Goal: Task Accomplishment & Management: Manage account settings

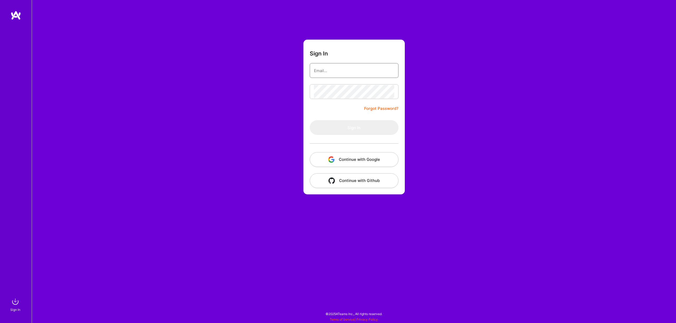
type input "[EMAIL_ADDRESS][DOMAIN_NAME]"
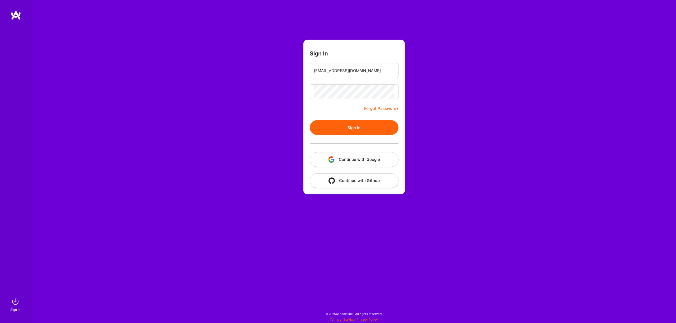
click at [366, 127] on button "Sign In" at bounding box center [354, 127] width 89 height 15
click at [368, 157] on button "Continue with Google" at bounding box center [354, 159] width 89 height 15
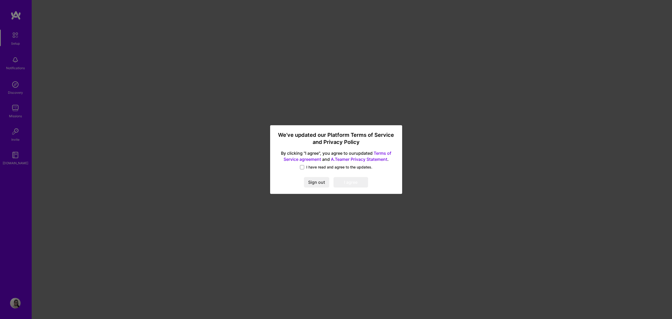
click at [313, 165] on span "I have read and agree to the updates." at bounding box center [339, 167] width 66 height 5
click at [0, 0] on input "I have read and agree to the updates." at bounding box center [0, 0] width 0 height 0
click at [345, 180] on button "I agree" at bounding box center [351, 182] width 35 height 11
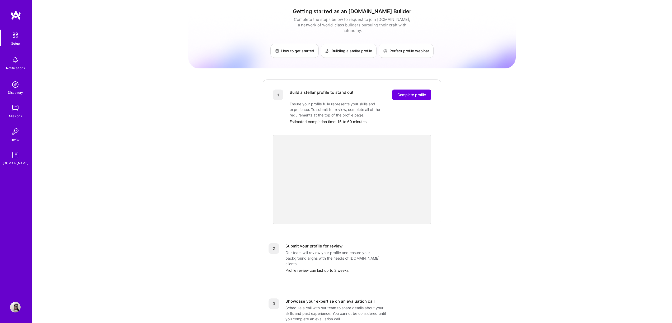
click at [17, 107] on img at bounding box center [15, 108] width 11 height 11
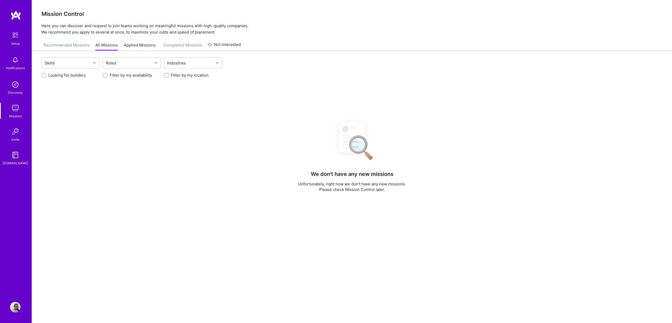
click at [17, 107] on img at bounding box center [15, 108] width 11 height 11
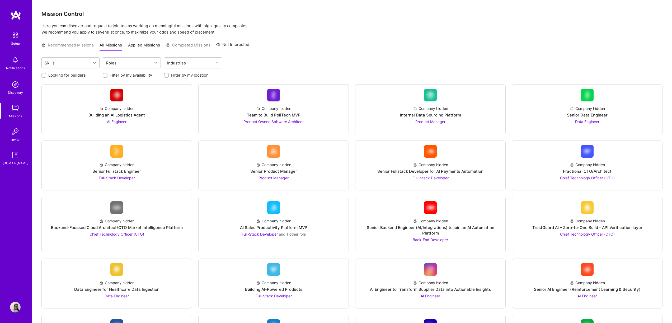
click at [79, 69] on div "Skills Roles Industries" at bounding box center [351, 63] width 621 height 12
click at [79, 66] on div "Skills" at bounding box center [66, 63] width 49 height 11
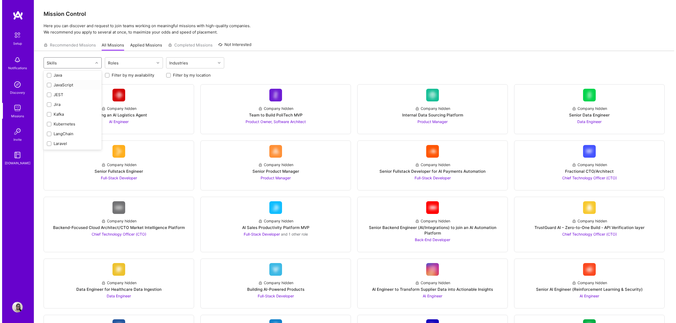
scroll to position [311, 0]
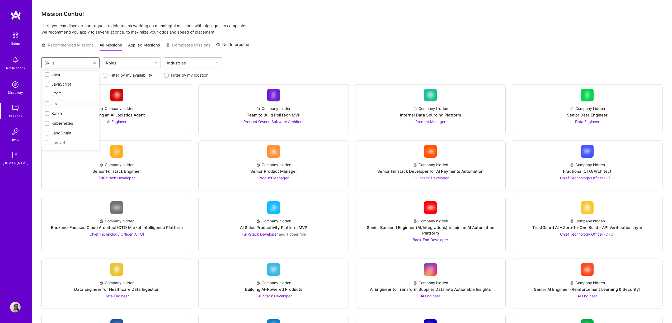
click at [46, 105] on input "checkbox" at bounding box center [48, 104] width 4 height 4
checkbox input "true"
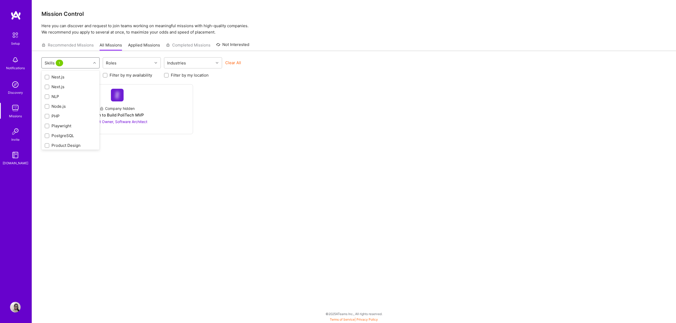
scroll to position [455, 0]
click at [71, 105] on div "Playwright" at bounding box center [71, 106] width 52 height 6
checkbox input "true"
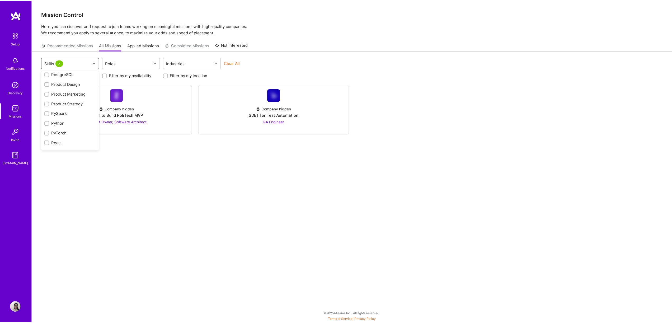
scroll to position [503, 0]
click at [64, 116] on div "Python" at bounding box center [71, 117] width 52 height 6
checkbox input "true"
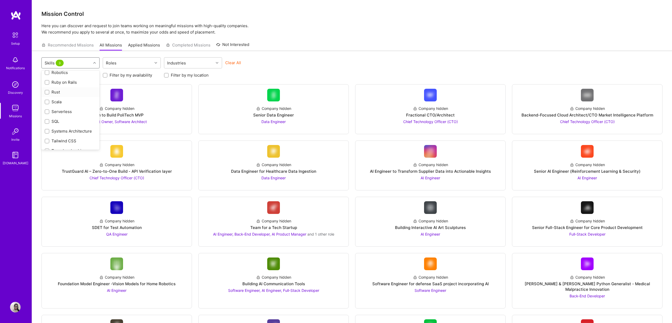
scroll to position [624, 0]
click at [60, 114] on div "SQL" at bounding box center [71, 114] width 52 height 6
checkbox input "true"
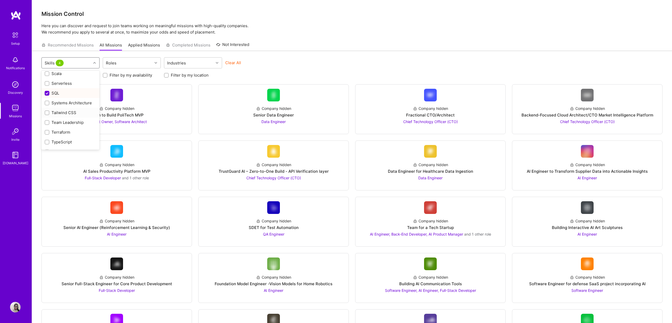
scroll to position [646, 0]
click at [66, 118] on div "Team Leadership" at bounding box center [71, 121] width 52 height 6
checkbox input "true"
click at [58, 113] on div "JavaScript" at bounding box center [71, 111] width 52 height 6
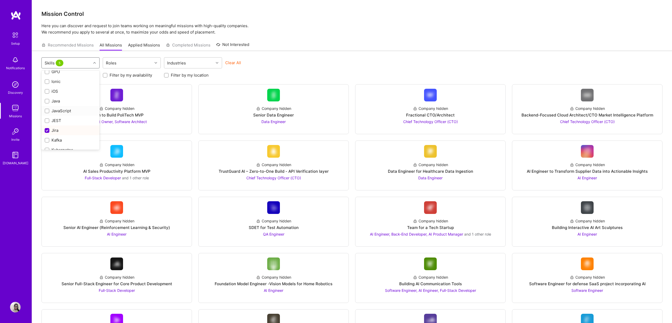
checkbox input "true"
click at [274, 55] on div "option JavaScript, selected. option Java focused, 32 of 77. 77 results availabl…" at bounding box center [352, 242] width 640 height 383
click at [129, 60] on div "Roles" at bounding box center [127, 63] width 49 height 11
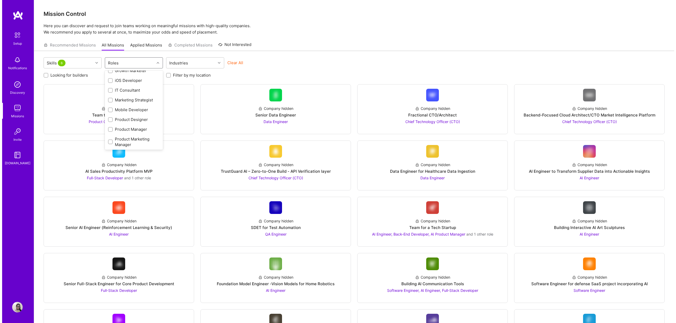
scroll to position [166, 0]
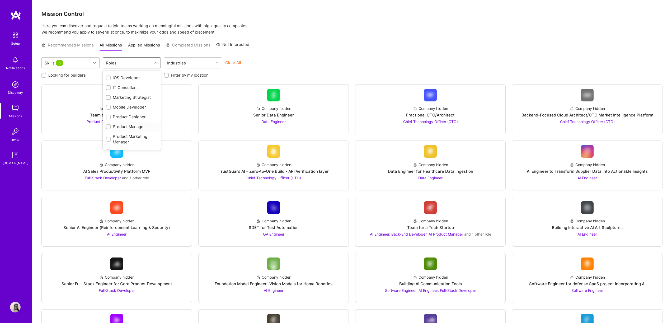
click at [117, 126] on div "Product Manager" at bounding box center [132, 127] width 52 height 6
checkbox input "true"
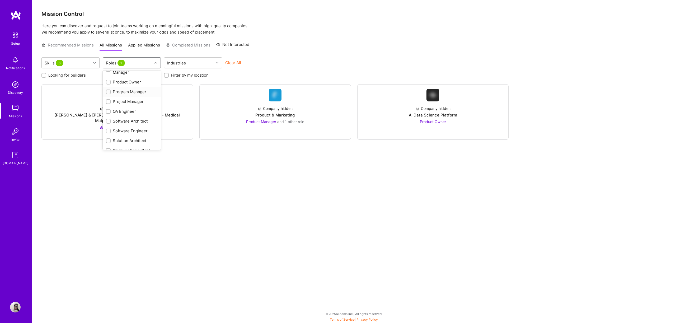
scroll to position [240, 0]
click at [138, 95] on div "Project Manager" at bounding box center [132, 98] width 52 height 6
checkbox input "true"
click at [137, 87] on div "Program Manager" at bounding box center [132, 88] width 52 height 6
checkbox input "true"
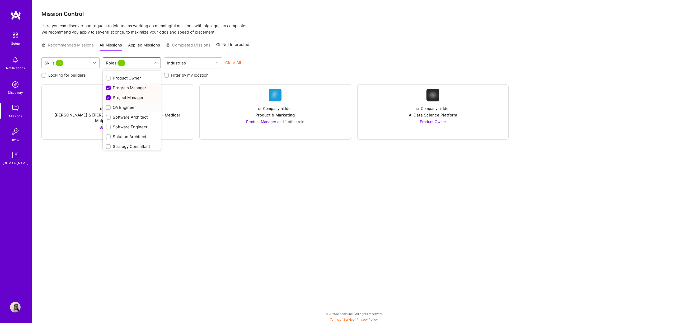
click at [128, 106] on div "QA Engineer" at bounding box center [132, 108] width 52 height 6
checkbox input "true"
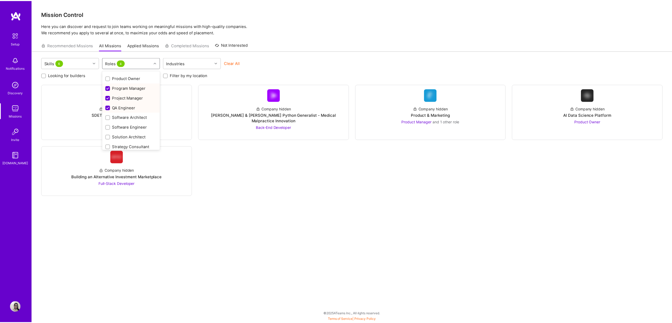
scroll to position [243, 0]
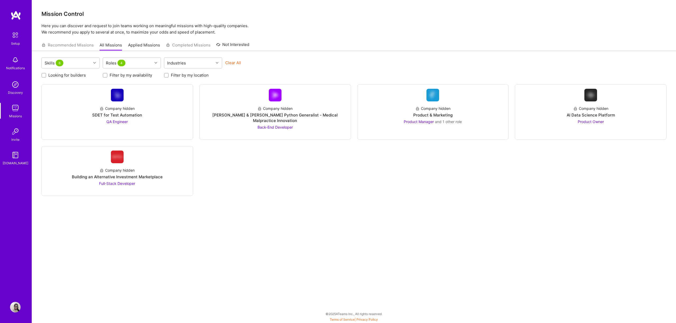
click at [301, 30] on p "Here you can discover and request to join teams working on meaningful missions …" at bounding box center [353, 29] width 625 height 13
click at [455, 121] on span "and 1 other role" at bounding box center [448, 121] width 27 height 4
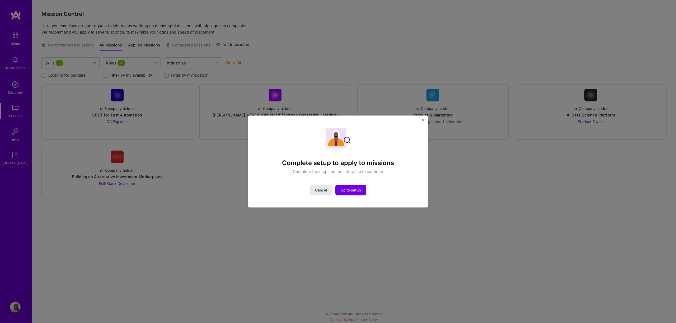
click at [315, 191] on span "Cancel" at bounding box center [321, 190] width 12 height 5
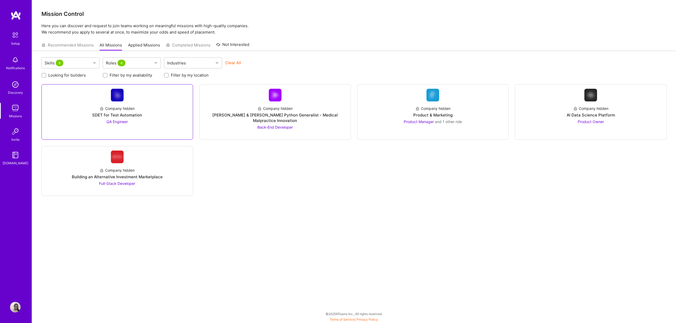
click at [150, 123] on div "Company hidden SDET for Test Automation QA Engineer" at bounding box center [117, 112] width 143 height 23
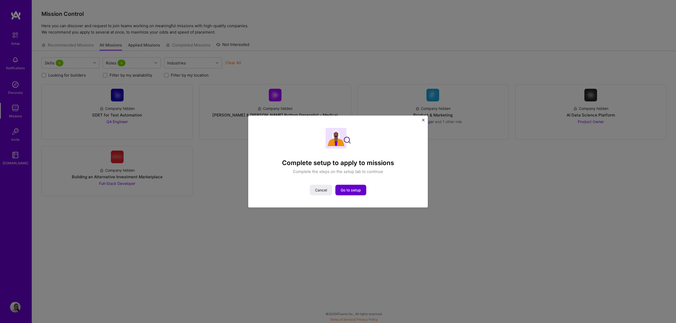
click at [352, 190] on span "Go to setup" at bounding box center [351, 190] width 20 height 5
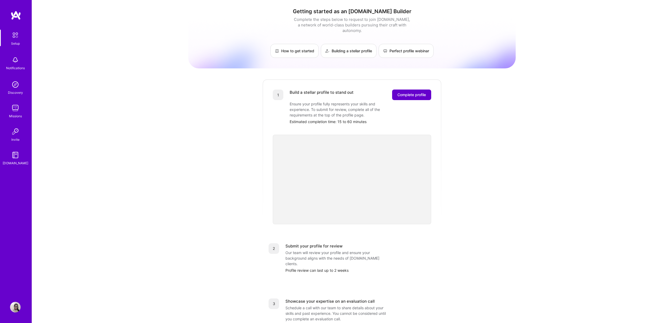
click at [399, 92] on span "Complete profile" at bounding box center [412, 94] width 29 height 5
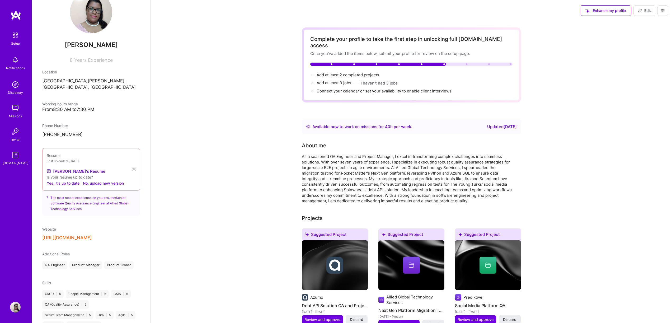
scroll to position [22, 0]
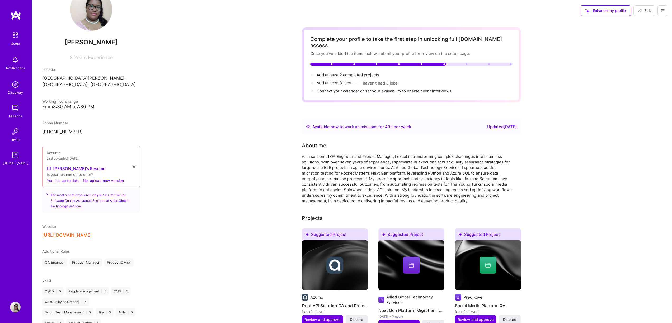
click at [69, 180] on button "Yes, it's up to date" at bounding box center [63, 180] width 33 height 6
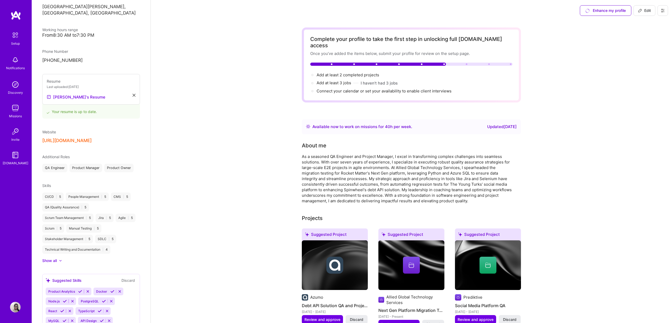
scroll to position [98, 0]
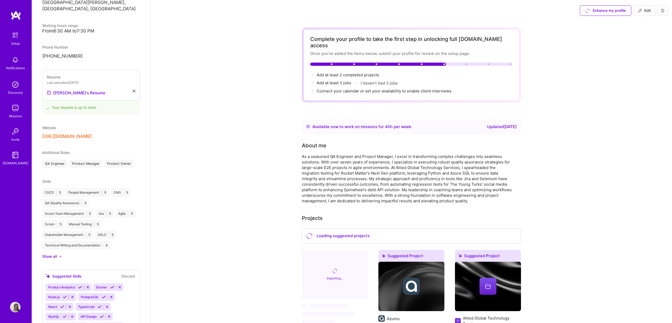
click at [45, 258] on div "Show all" at bounding box center [49, 256] width 15 height 5
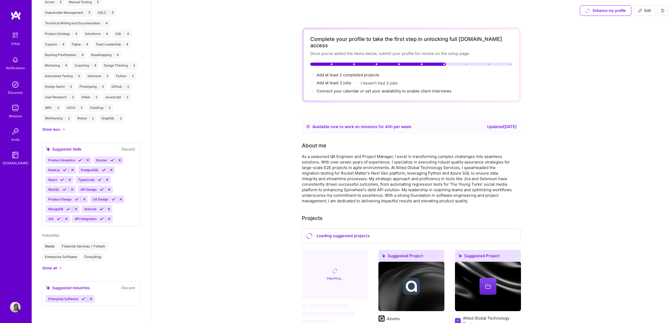
scroll to position [331, 0]
click at [370, 72] on span "Add at least 2 completed projects →" at bounding box center [350, 74] width 67 height 5
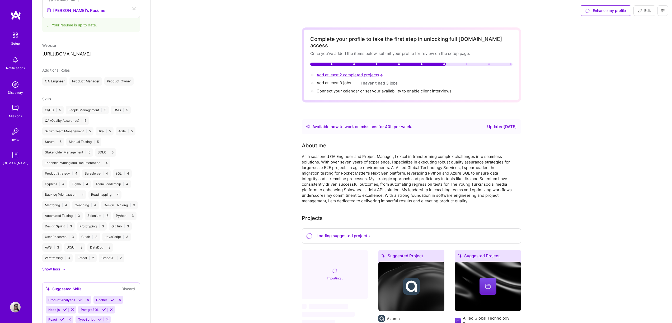
select select "DO"
select select "Right Now"
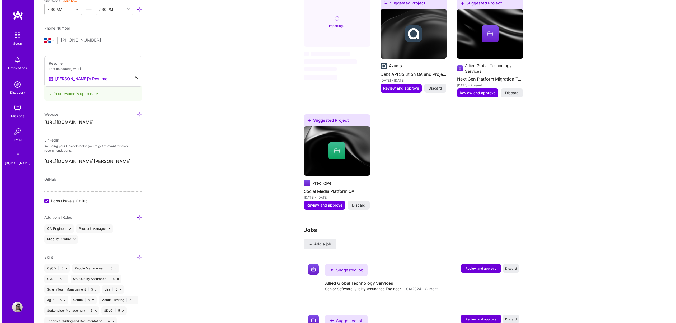
scroll to position [507, 0]
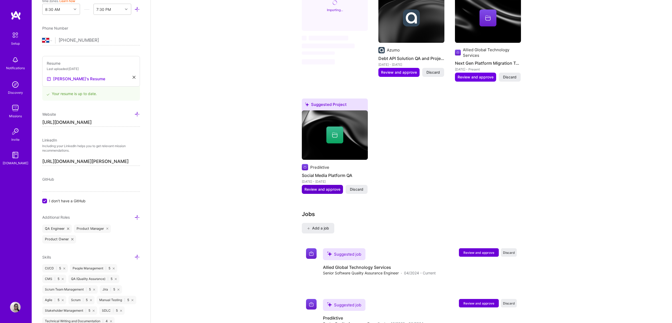
click at [322, 187] on button "Review and approve" at bounding box center [322, 189] width 41 height 9
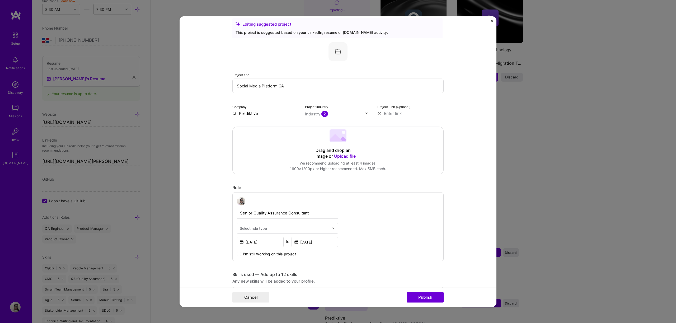
scroll to position [0, 0]
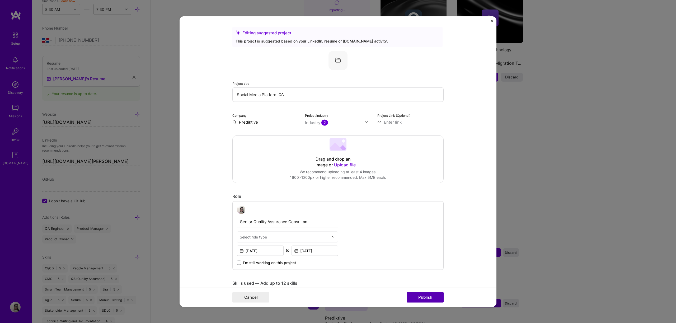
click at [424, 295] on button "Publish" at bounding box center [425, 297] width 37 height 11
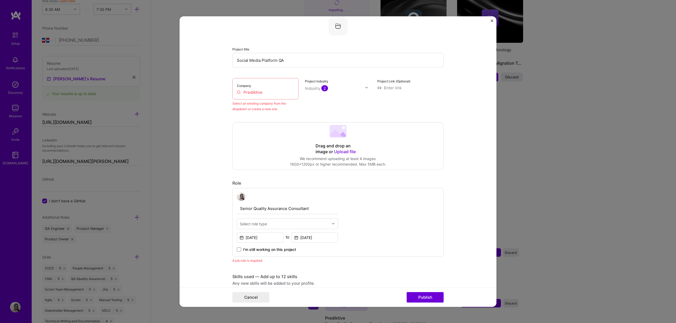
scroll to position [35, 0]
click at [278, 91] on input "Prediktive" at bounding box center [265, 92] width 57 height 6
click at [269, 108] on div "Select an existing company from the dropdown or create a new one" at bounding box center [266, 105] width 66 height 11
click at [268, 93] on input "Prediktive" at bounding box center [265, 92] width 57 height 6
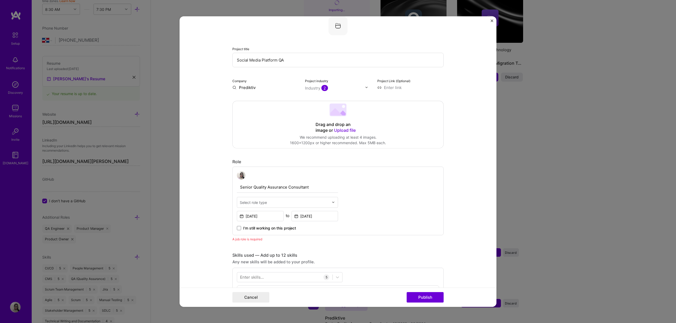
type input "Prediktive"
click at [290, 93] on div "Editing suggested project This project is suggested based on your LinkedIn, res…" at bounding box center [338, 319] width 211 height 654
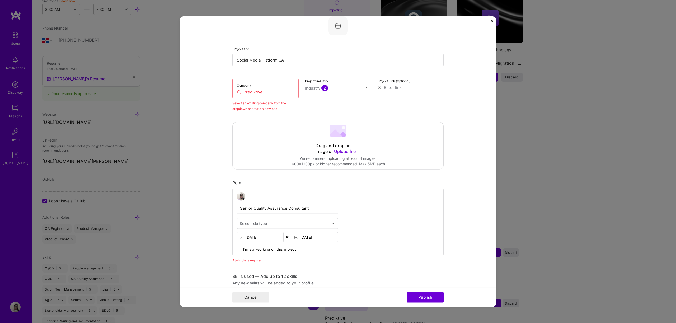
click at [251, 108] on div "Select an existing company from the dropdown or create a new one" at bounding box center [266, 105] width 66 height 11
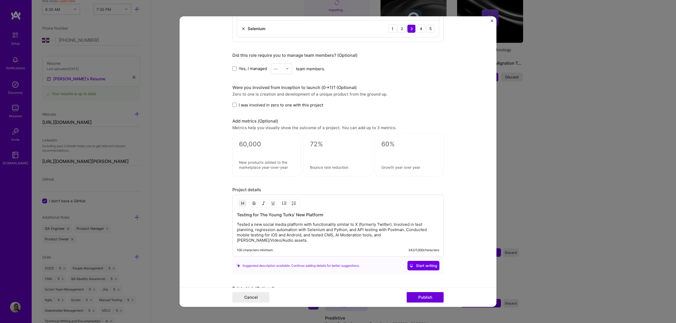
scroll to position [420, 0]
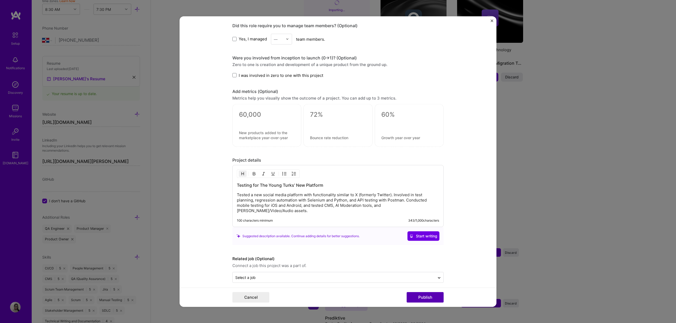
click at [427, 295] on button "Publish" at bounding box center [425, 297] width 37 height 11
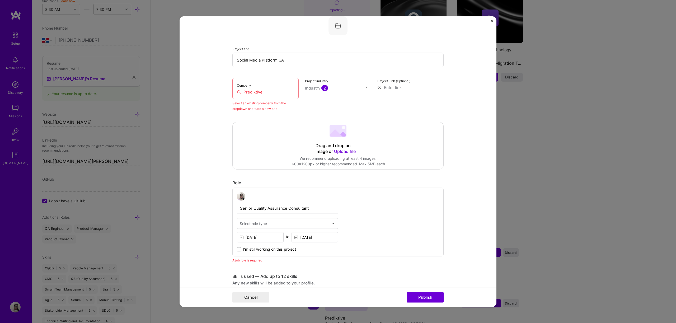
scroll to position [0, 0]
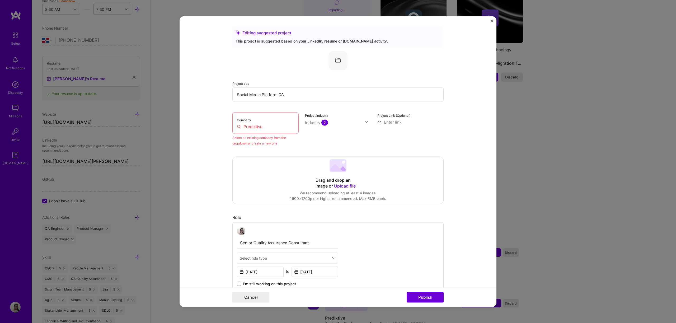
click at [287, 128] on input "Prediktive" at bounding box center [265, 127] width 57 height 6
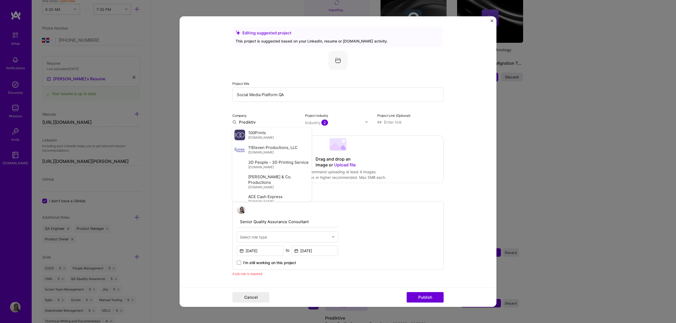
type input "Prediktive"
click at [258, 137] on span "[DOMAIN_NAME]" at bounding box center [261, 138] width 26 height 4
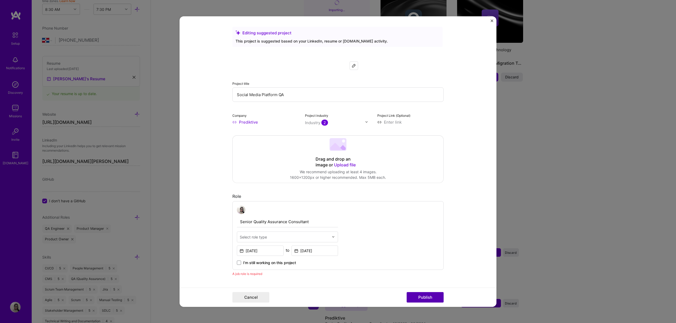
click at [429, 299] on button "Publish" at bounding box center [425, 297] width 37 height 11
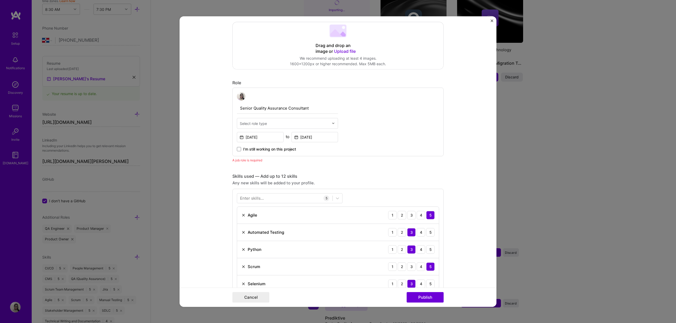
scroll to position [102, 0]
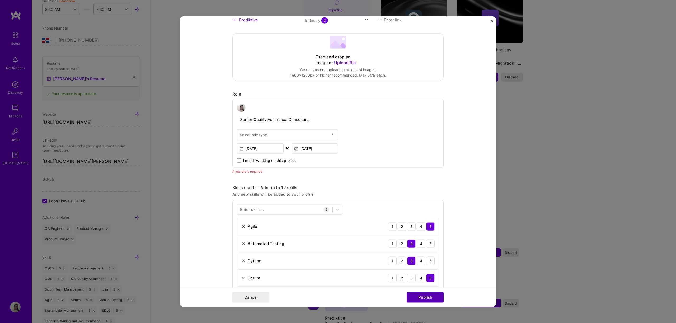
click at [432, 295] on button "Publish" at bounding box center [425, 297] width 37 height 11
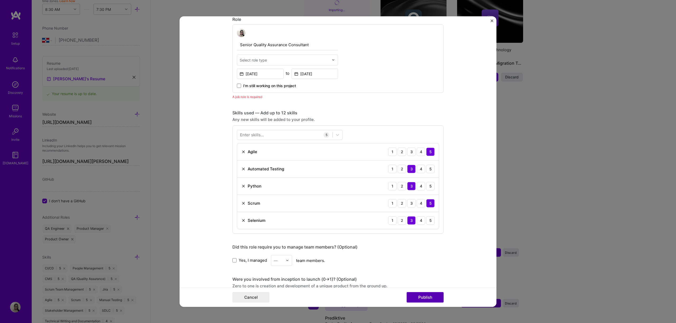
scroll to position [178, 0]
click at [256, 61] on div "Select role type" at bounding box center [253, 60] width 27 height 6
type input "qa"
click at [263, 74] on div "QA Engineer" at bounding box center [288, 73] width 98 height 10
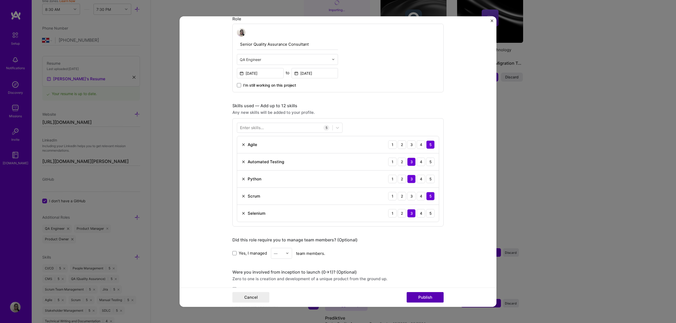
click at [436, 293] on button "Publish" at bounding box center [425, 297] width 37 height 11
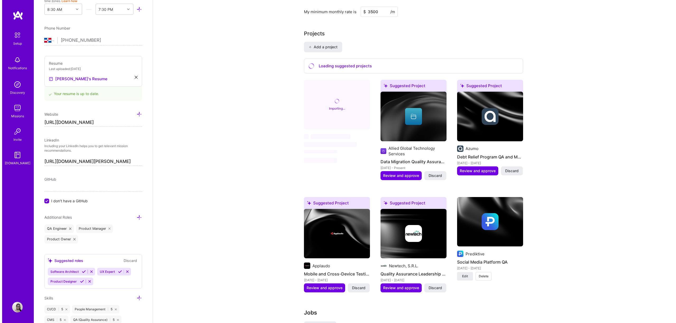
scroll to position [405, 0]
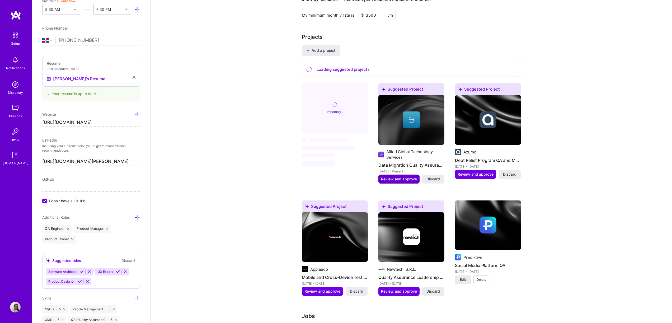
click at [415, 176] on span "Review and approve" at bounding box center [399, 178] width 36 height 5
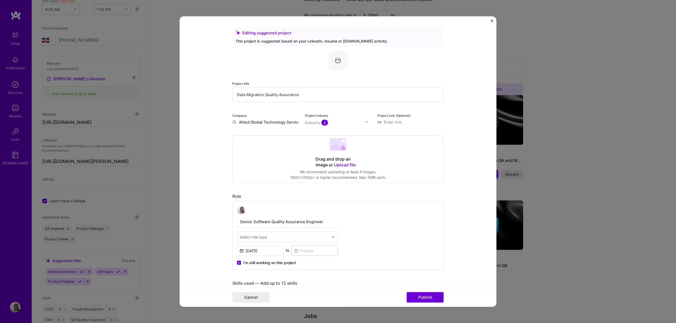
click at [285, 124] on input "Allied Global Technology Services" at bounding box center [266, 122] width 66 height 6
click at [324, 121] on span "2" at bounding box center [325, 122] width 7 height 6
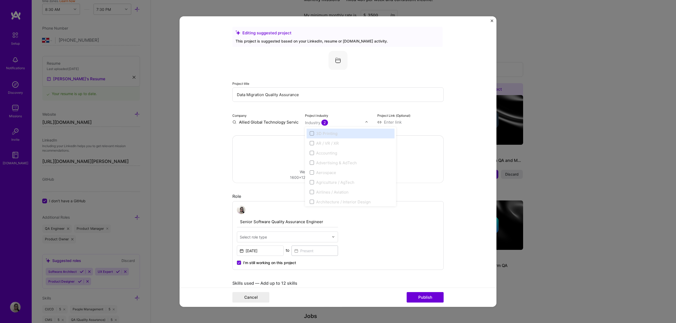
click at [324, 121] on span "2" at bounding box center [325, 122] width 7 height 6
click at [339, 123] on input "text" at bounding box center [335, 123] width 60 height 6
click at [451, 122] on form "Editing suggested project This project is suggested based on your LinkedIn, res…" at bounding box center [338, 161] width 317 height 291
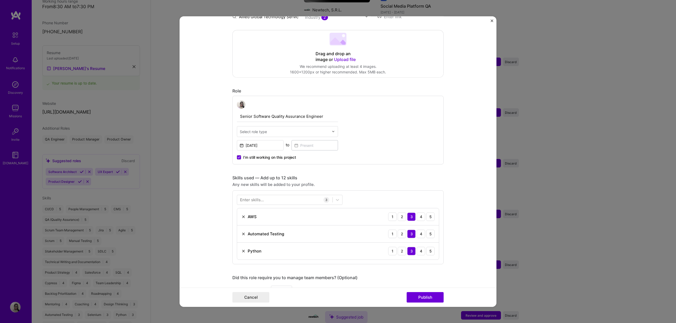
scroll to position [113, 0]
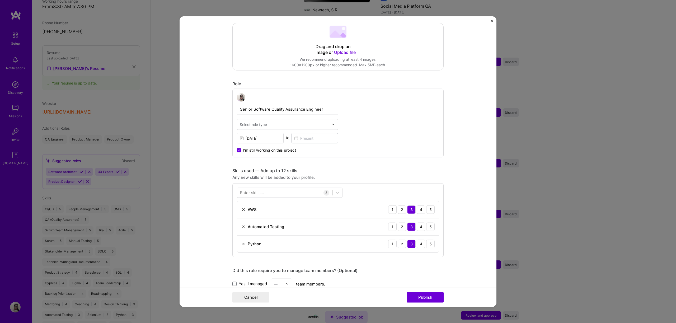
click at [304, 127] on div at bounding box center [284, 124] width 89 height 7
type input "qa"
click at [287, 138] on div "QA Engineer" at bounding box center [288, 138] width 98 height 10
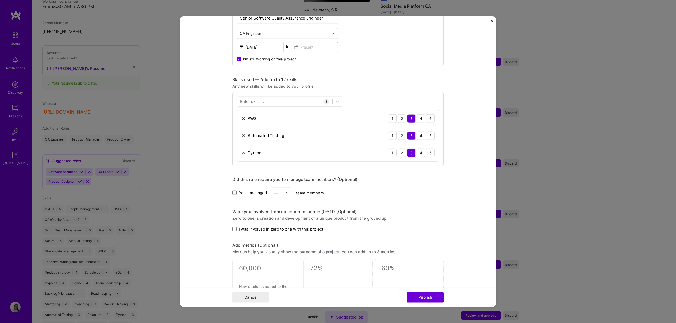
scroll to position [203, 0]
click at [281, 104] on div at bounding box center [284, 102] width 95 height 9
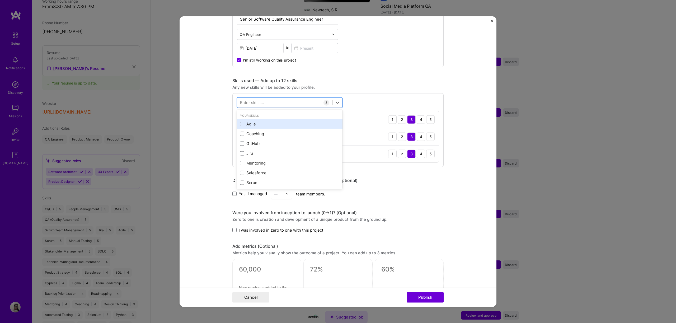
click at [249, 123] on div "Agile" at bounding box center [289, 124] width 99 height 6
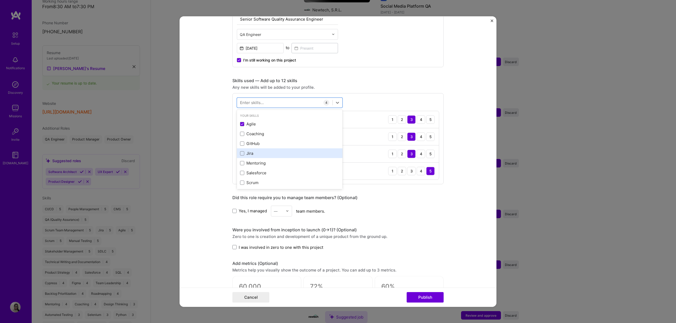
click at [251, 153] on div "Jira" at bounding box center [289, 154] width 99 height 6
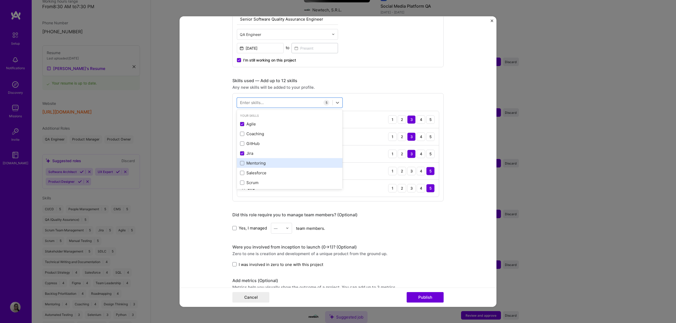
click at [254, 166] on div "Mentoring" at bounding box center [290, 163] width 106 height 10
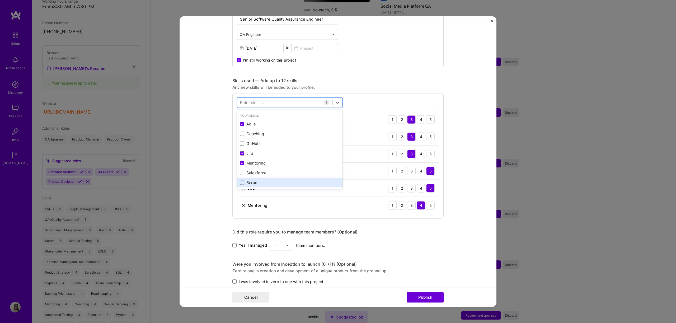
click at [255, 182] on div "Scrum" at bounding box center [289, 183] width 99 height 6
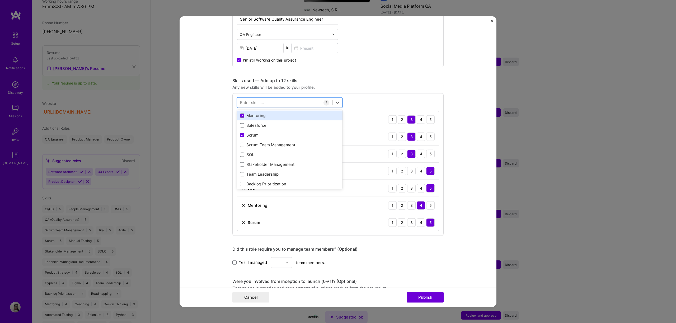
scroll to position [49, 0]
click at [269, 157] on div "SQL" at bounding box center [290, 154] width 106 height 10
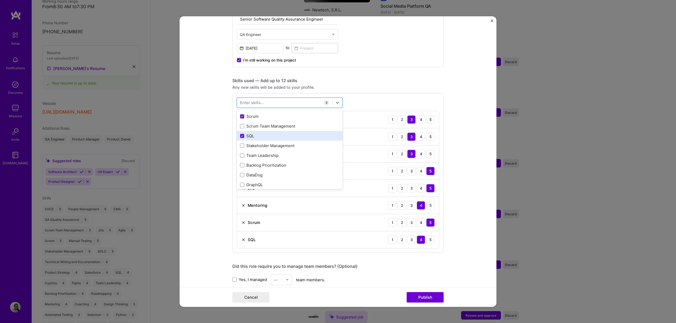
scroll to position [71, 0]
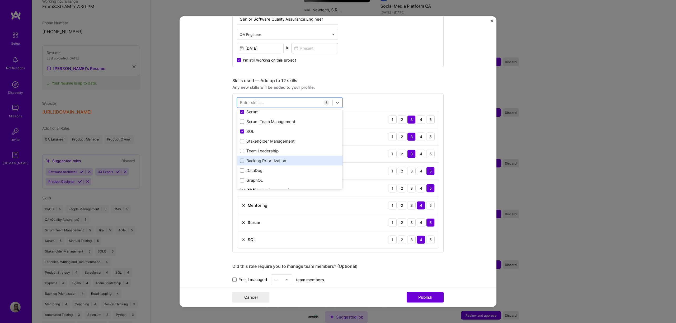
click at [269, 162] on div "Backlog Prioritization" at bounding box center [289, 161] width 99 height 6
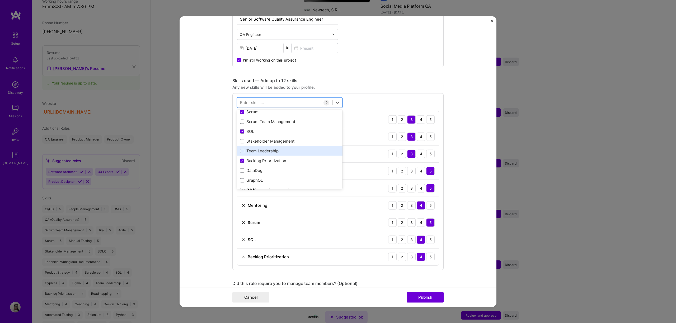
click at [267, 153] on div "Team Leadership" at bounding box center [289, 151] width 99 height 6
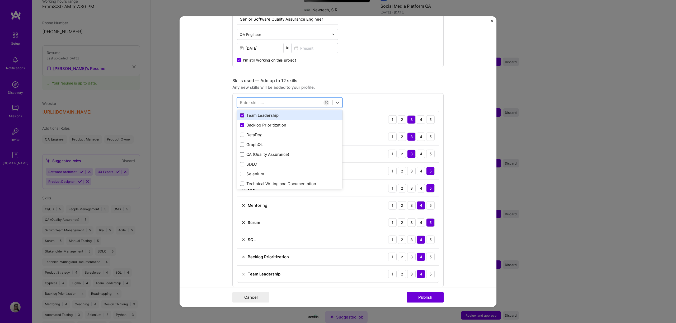
scroll to position [120, 0]
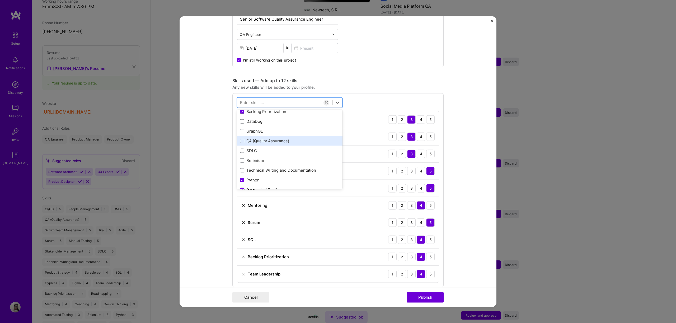
click at [267, 144] on div "QA (Quality Assurance)" at bounding box center [289, 141] width 99 height 6
click at [264, 153] on div "SDLC" at bounding box center [289, 151] width 99 height 6
click at [264, 161] on div "Selenium" at bounding box center [289, 161] width 99 height 6
click at [271, 168] on div "Technical Writing and Documentation" at bounding box center [289, 171] width 99 height 6
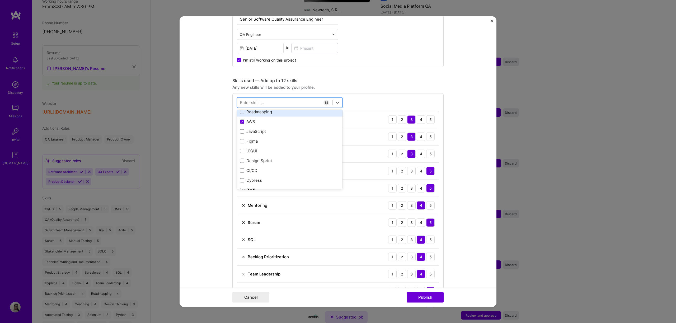
scroll to position [288, 0]
click at [262, 133] on div "JavaScript" at bounding box center [290, 130] width 106 height 10
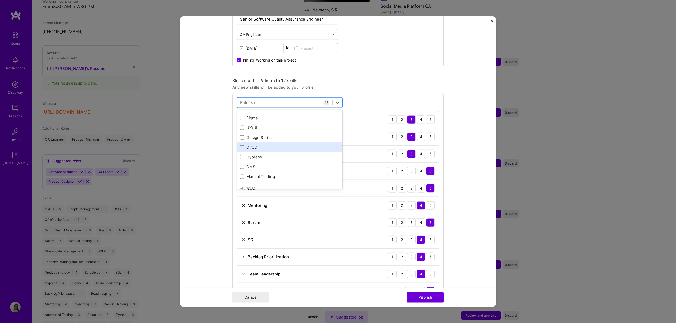
scroll to position [310, 0]
click at [262, 147] on div "CI/CD" at bounding box center [289, 147] width 99 height 6
click at [262, 154] on div "Cypress" at bounding box center [289, 157] width 99 height 6
click at [260, 174] on div "Manual Testing" at bounding box center [289, 176] width 99 height 6
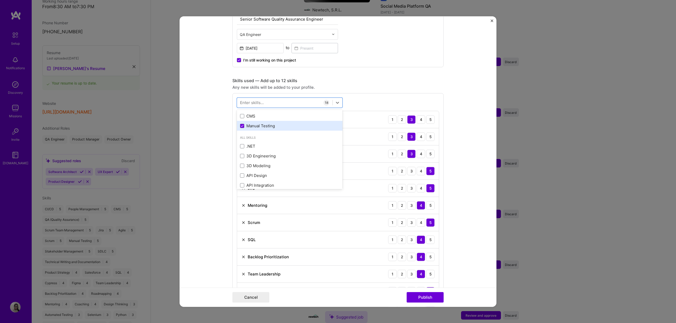
scroll to position [358, 0]
click at [263, 120] on div "CMS" at bounding box center [289, 118] width 99 height 6
type input "t"
type input "b"
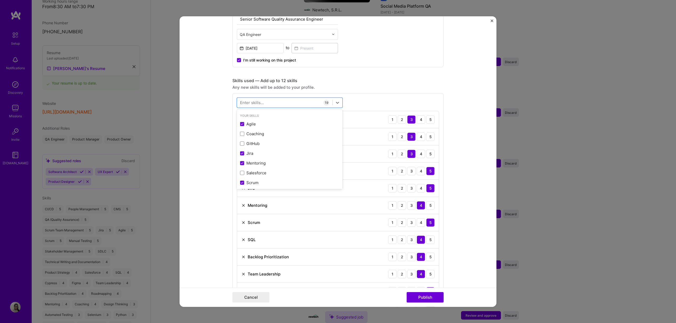
click at [370, 73] on div "Editing suggested project This project is suggested based on your LinkedIn, res…" at bounding box center [338, 268] width 211 height 888
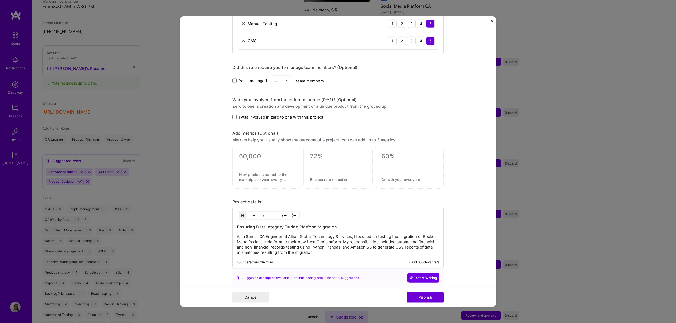
scroll to position [638, 0]
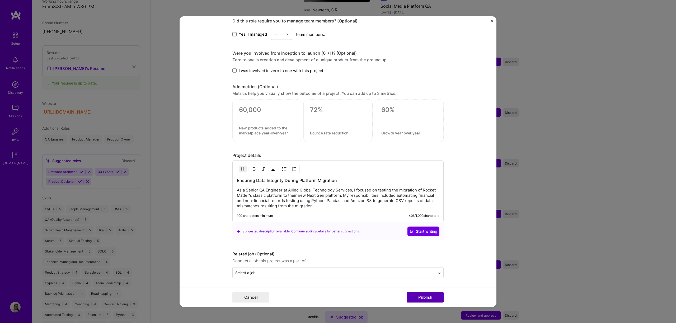
click at [440, 300] on button "Publish" at bounding box center [425, 297] width 37 height 11
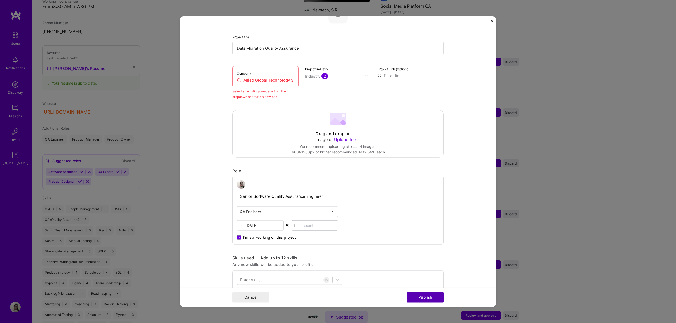
scroll to position [35, 0]
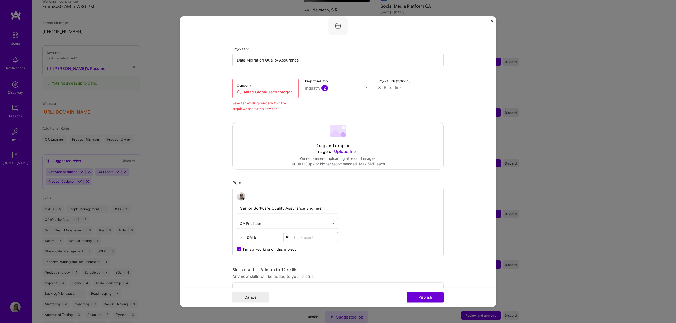
click at [283, 90] on input "Allied Global Technology Services" at bounding box center [265, 92] width 57 height 6
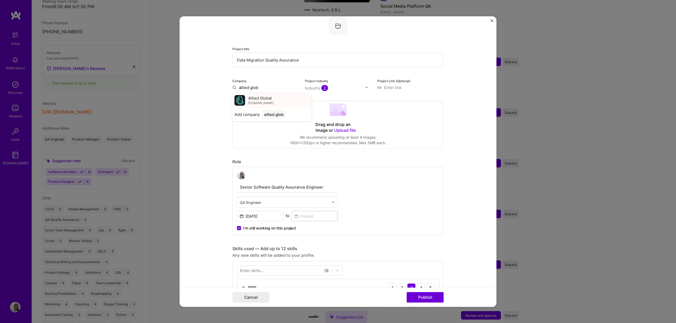
click at [267, 102] on span "[DOMAIN_NAME]" at bounding box center [261, 103] width 26 height 4
type input "Allied Global"
click at [429, 296] on button "Publish" at bounding box center [425, 297] width 37 height 11
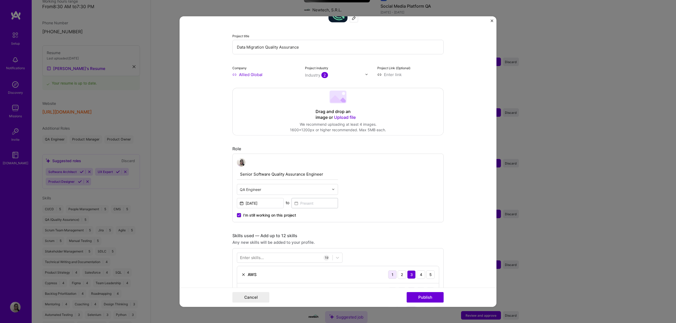
scroll to position [0, 0]
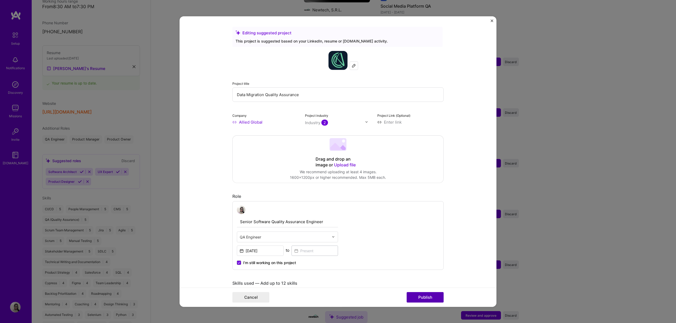
click at [431, 293] on button "Publish" at bounding box center [425, 297] width 37 height 11
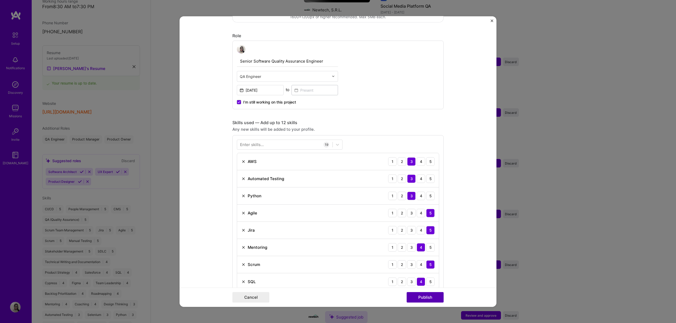
click at [429, 296] on button "Publish" at bounding box center [425, 297] width 37 height 11
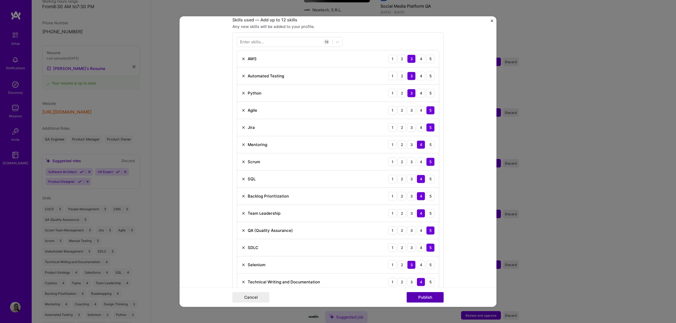
scroll to position [264, 0]
click at [429, 296] on button "Publish" at bounding box center [425, 297] width 37 height 11
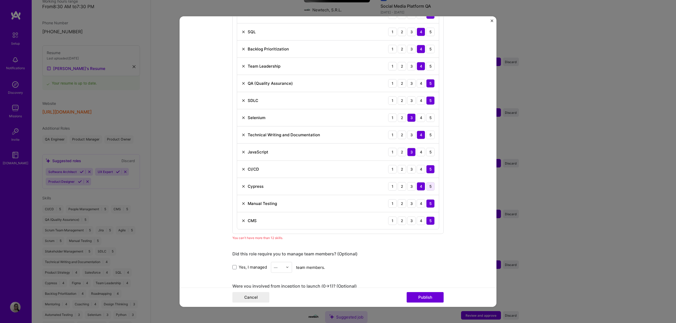
scroll to position [416, 0]
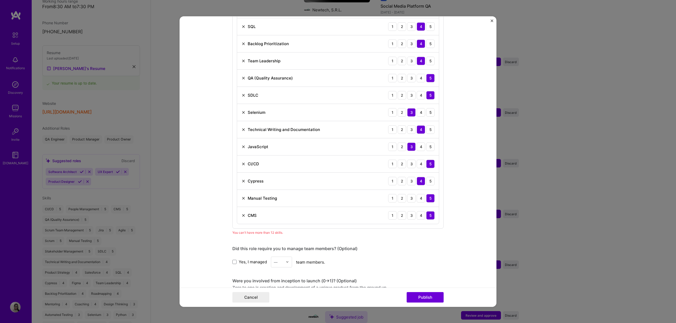
click at [241, 215] on img at bounding box center [243, 215] width 4 height 4
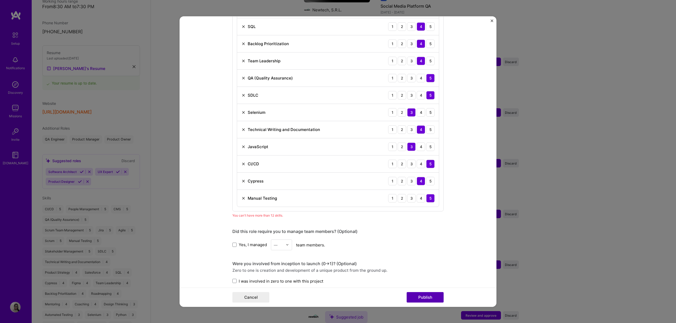
click at [426, 295] on button "Publish" at bounding box center [425, 297] width 37 height 11
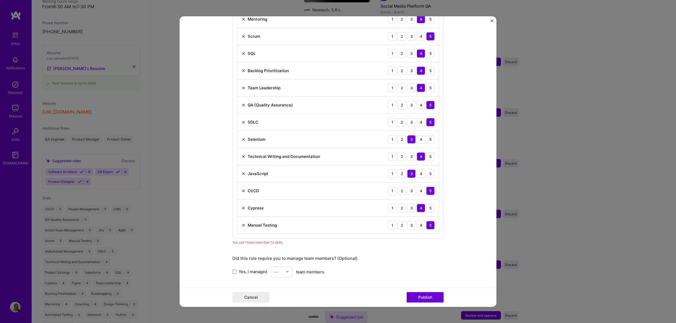
scroll to position [389, 0]
click at [242, 139] on img at bounding box center [243, 139] width 4 height 4
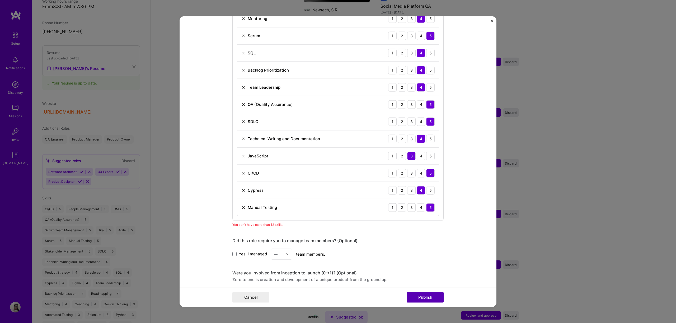
click at [420, 294] on button "Publish" at bounding box center [425, 297] width 37 height 11
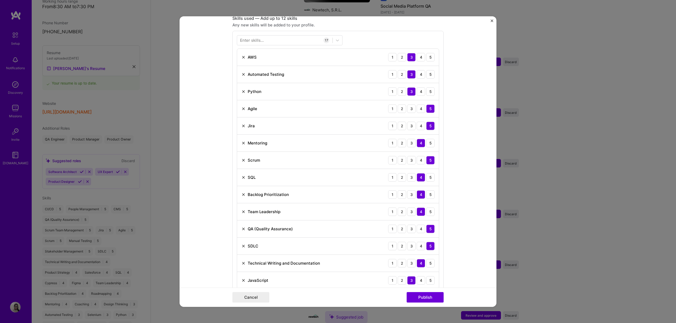
scroll to position [264, 0]
click at [241, 196] on img at bounding box center [243, 195] width 4 height 4
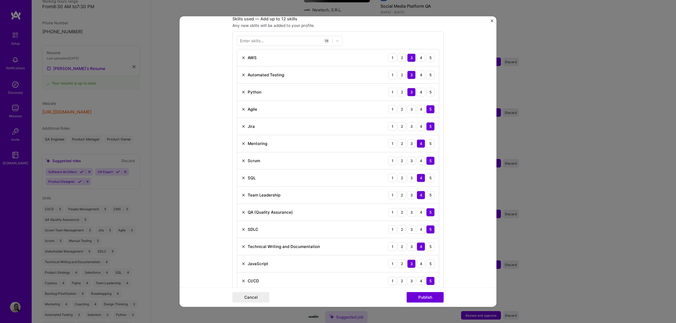
click at [243, 196] on img at bounding box center [243, 195] width 4 height 4
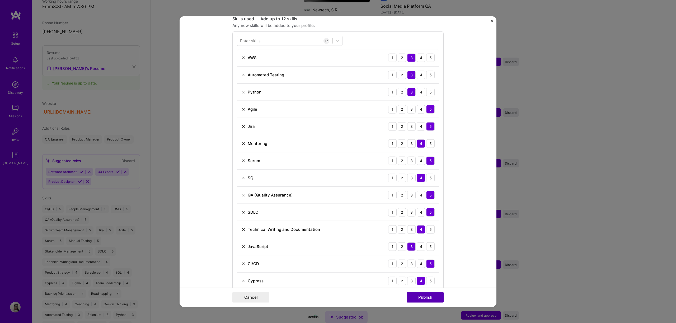
click at [434, 293] on button "Publish" at bounding box center [425, 297] width 37 height 11
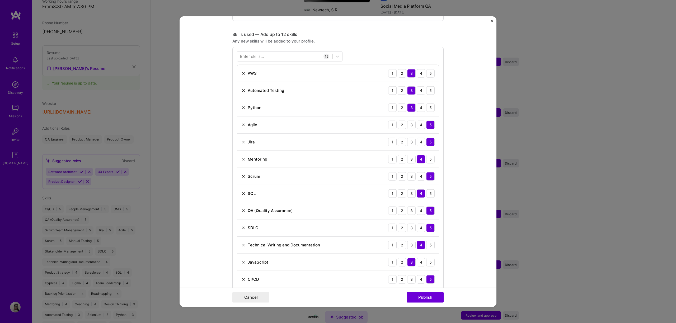
scroll to position [247, 0]
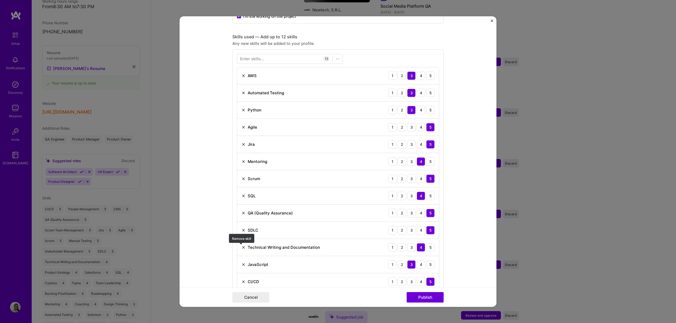
click at [242, 246] on img at bounding box center [243, 247] width 4 height 4
click at [421, 297] on button "Publish" at bounding box center [425, 297] width 37 height 11
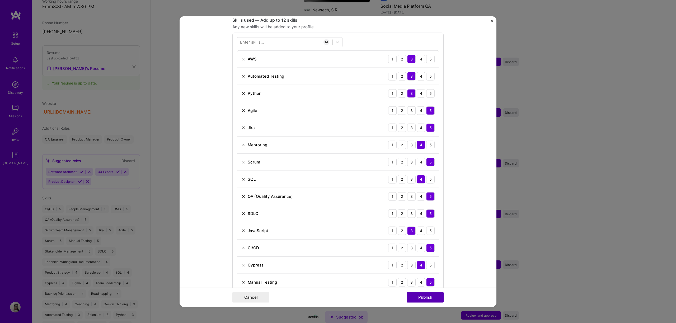
scroll to position [264, 0]
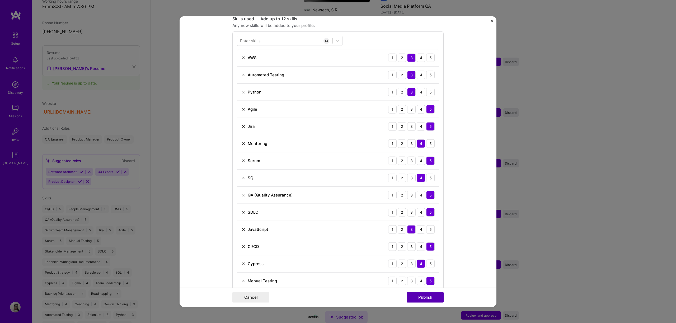
click at [421, 297] on button "Publish" at bounding box center [425, 297] width 37 height 11
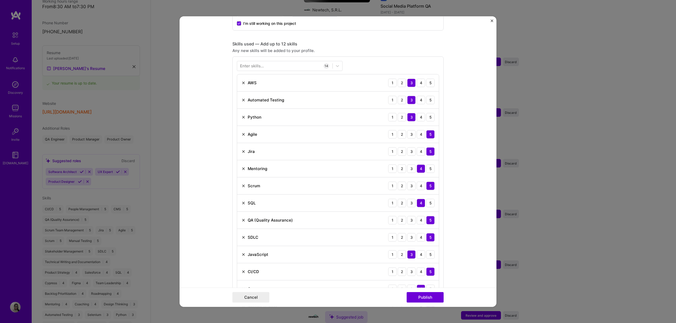
scroll to position [245, 0]
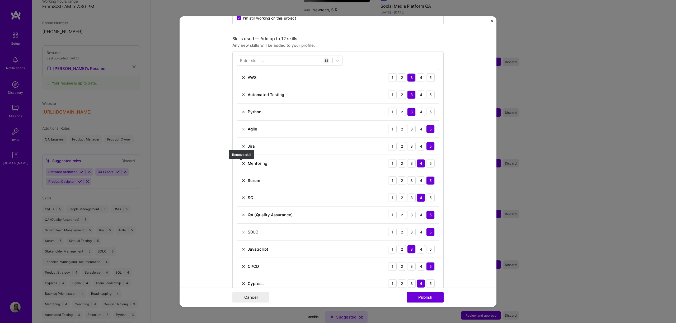
click at [241, 165] on img at bounding box center [243, 163] width 4 height 4
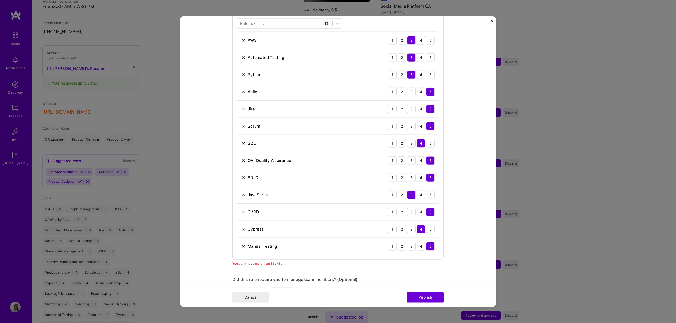
scroll to position [292, 0]
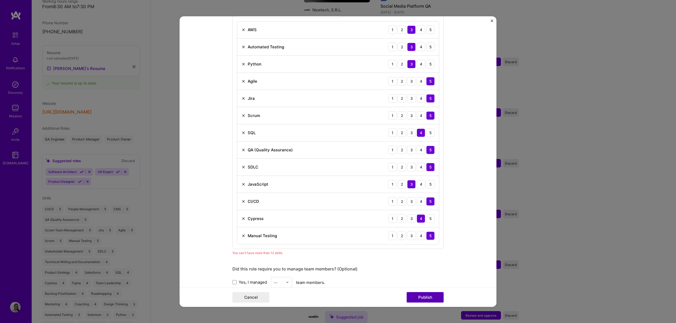
click at [422, 296] on button "Publish" at bounding box center [425, 297] width 37 height 11
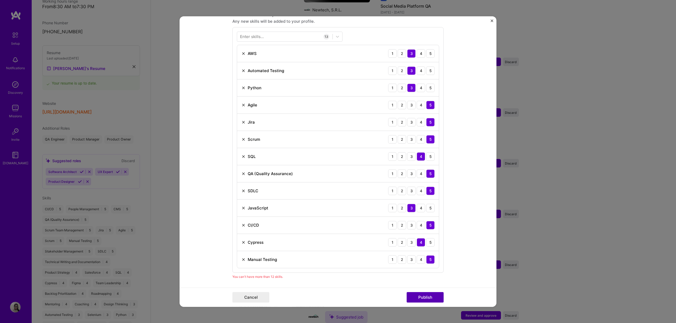
scroll to position [264, 0]
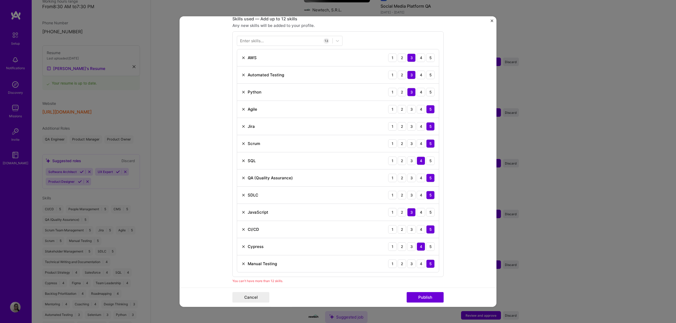
click at [241, 56] on img at bounding box center [243, 57] width 4 height 4
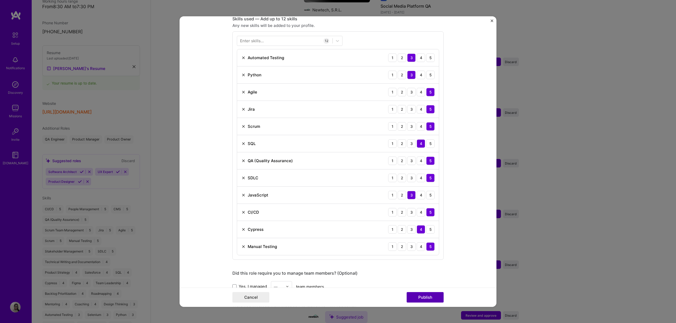
click at [422, 296] on button "Publish" at bounding box center [425, 297] width 37 height 11
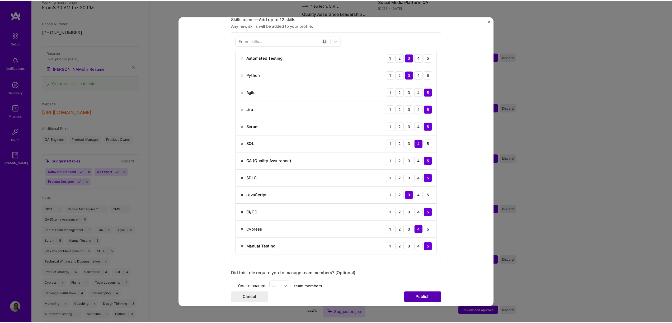
scroll to position [240, 0]
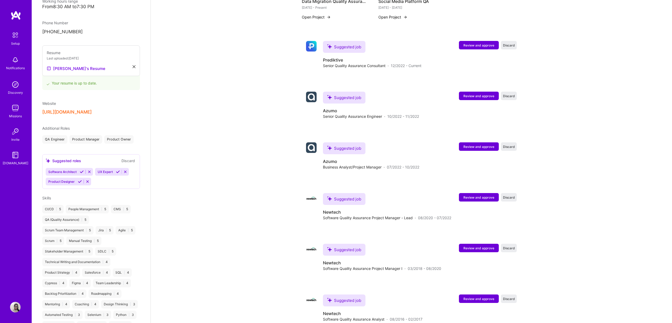
click at [422, 296] on div "Suggested job Newtech Software Quality Assurance Analyst · 08/2016 - 02/2017" at bounding box center [373, 308] width 100 height 27
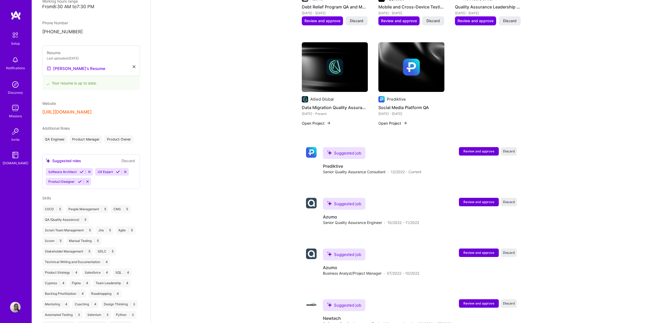
scroll to position [0, 0]
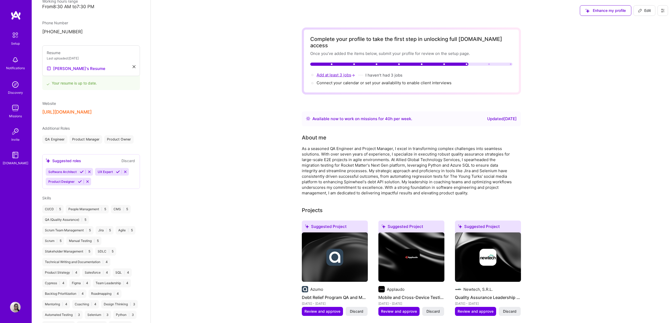
click at [334, 72] on span "Add at least 3 jobs →" at bounding box center [336, 74] width 39 height 5
select select "DO"
select select "Right Now"
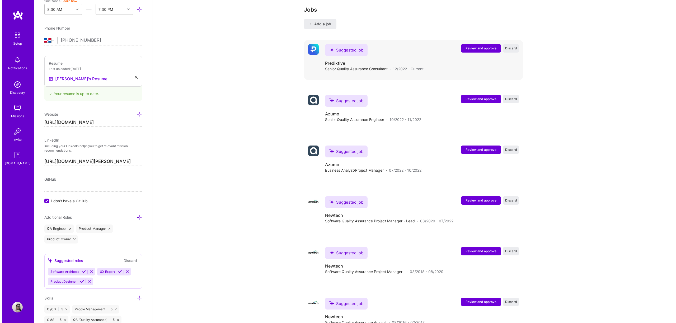
scroll to position [665, 0]
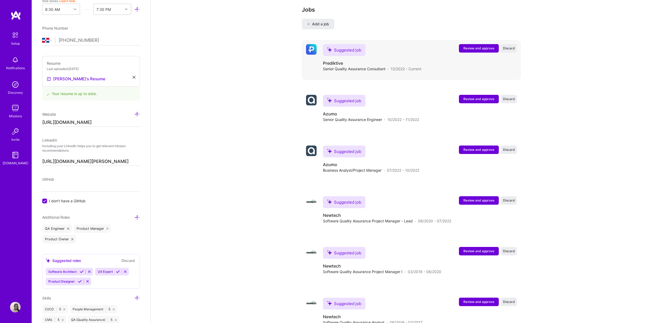
click at [468, 46] on span "Review and approve" at bounding box center [479, 48] width 31 height 4
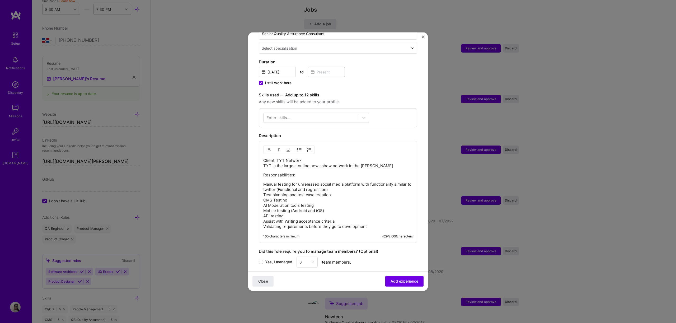
scroll to position [190, 0]
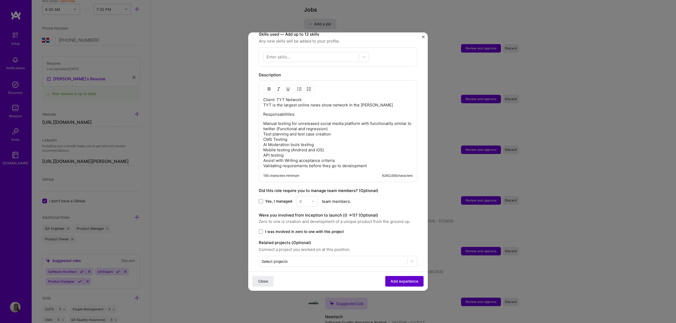
click at [391, 278] on button "Add experience" at bounding box center [404, 281] width 38 height 11
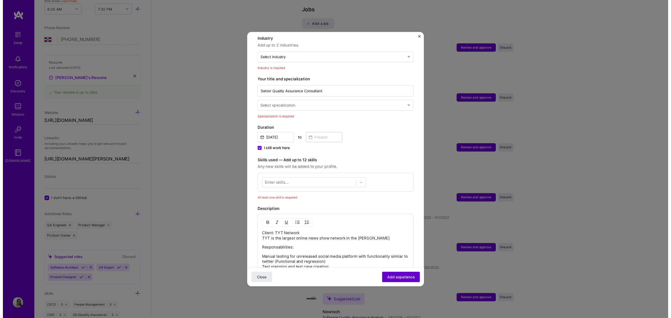
scroll to position [77, 0]
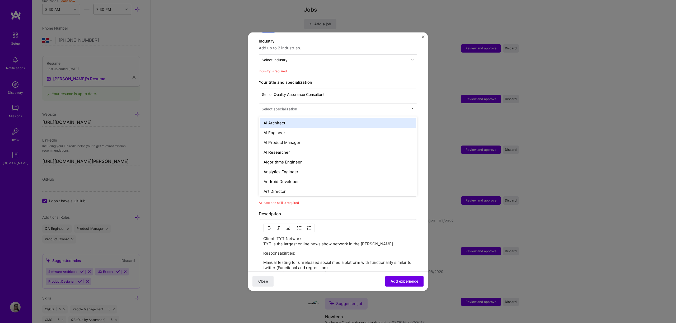
click at [324, 106] on div "Select specialization" at bounding box center [335, 109] width 152 height 10
